Goal: Check status: Check status

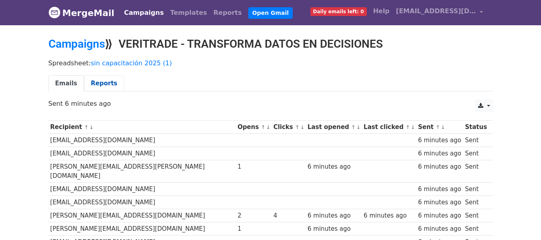
click at [102, 83] on link "Reports" at bounding box center [104, 83] width 40 height 16
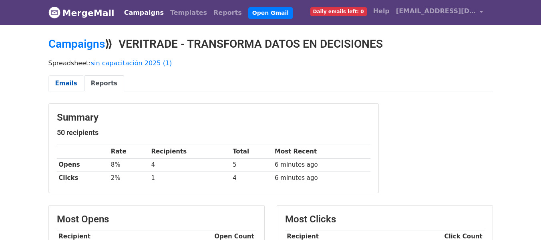
click at [64, 82] on link "Emails" at bounding box center [66, 83] width 36 height 16
